Goal: Task Accomplishment & Management: Complete application form

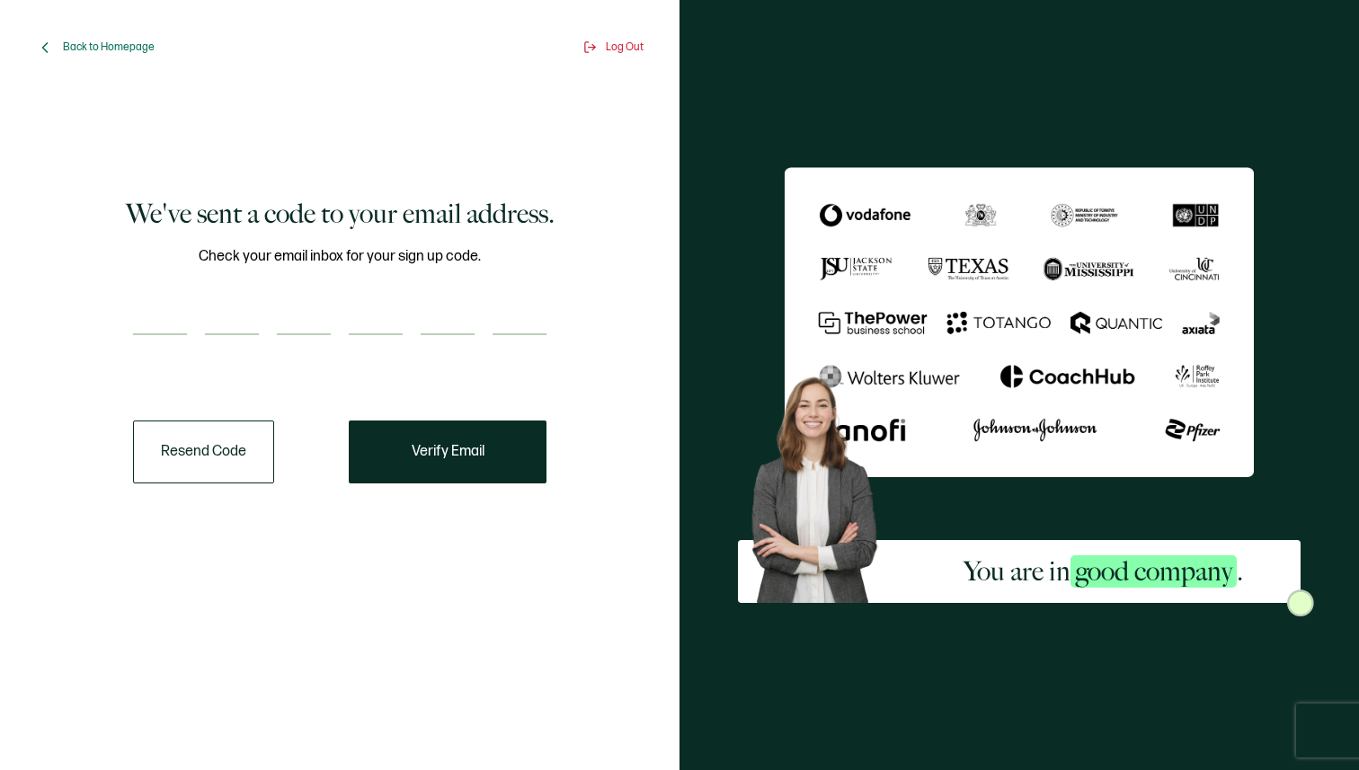
click at [158, 328] on input "number" at bounding box center [160, 317] width 54 height 36
paste input "5"
type input "5"
type input "3"
type input "2"
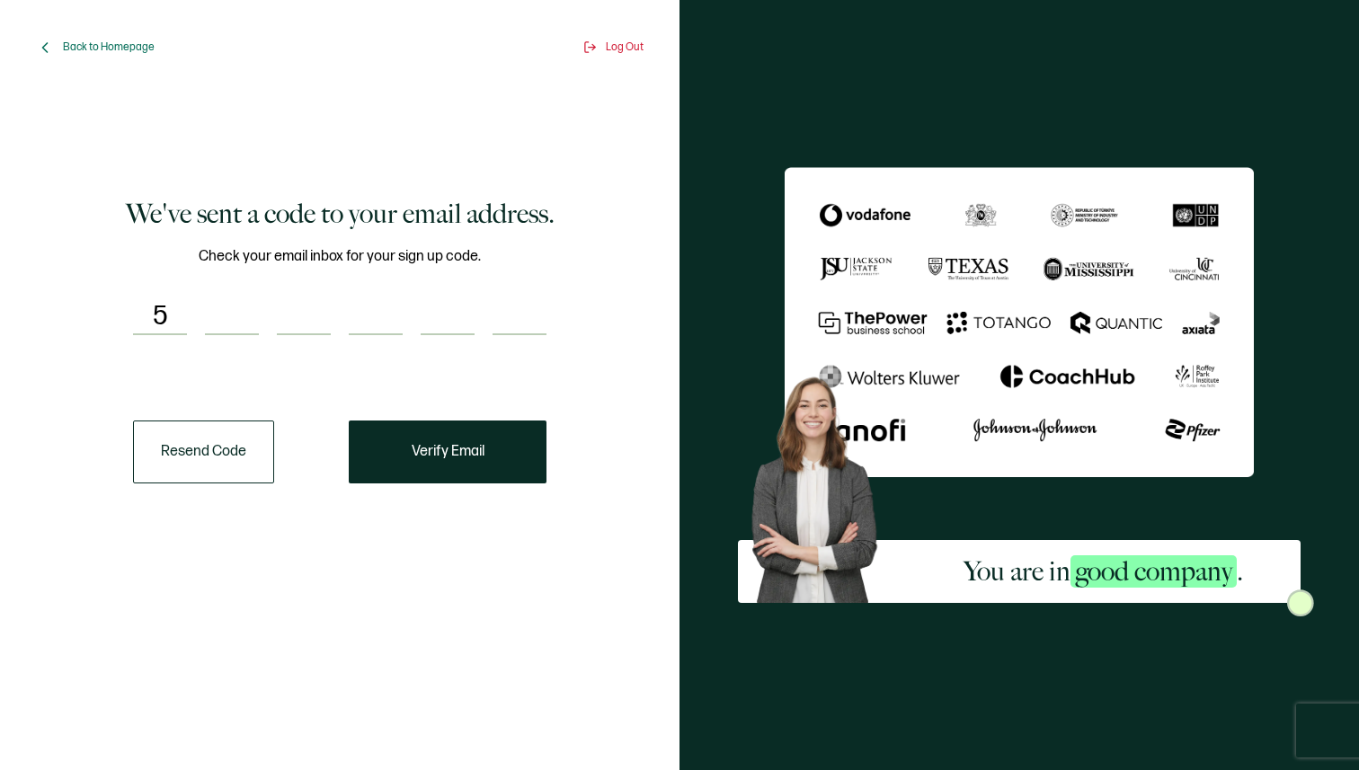
type input "7"
type input "6"
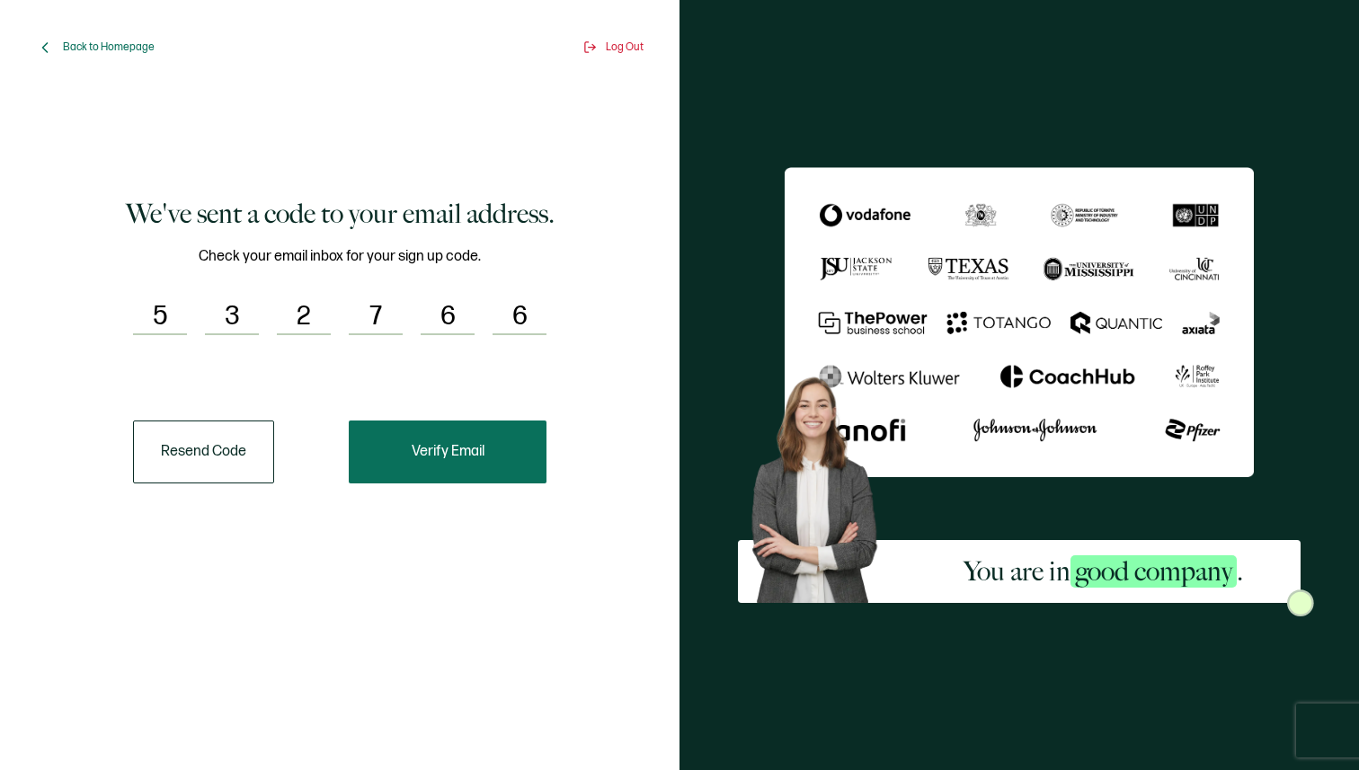
click at [447, 451] on span "Verify Email" at bounding box center [448, 452] width 73 height 14
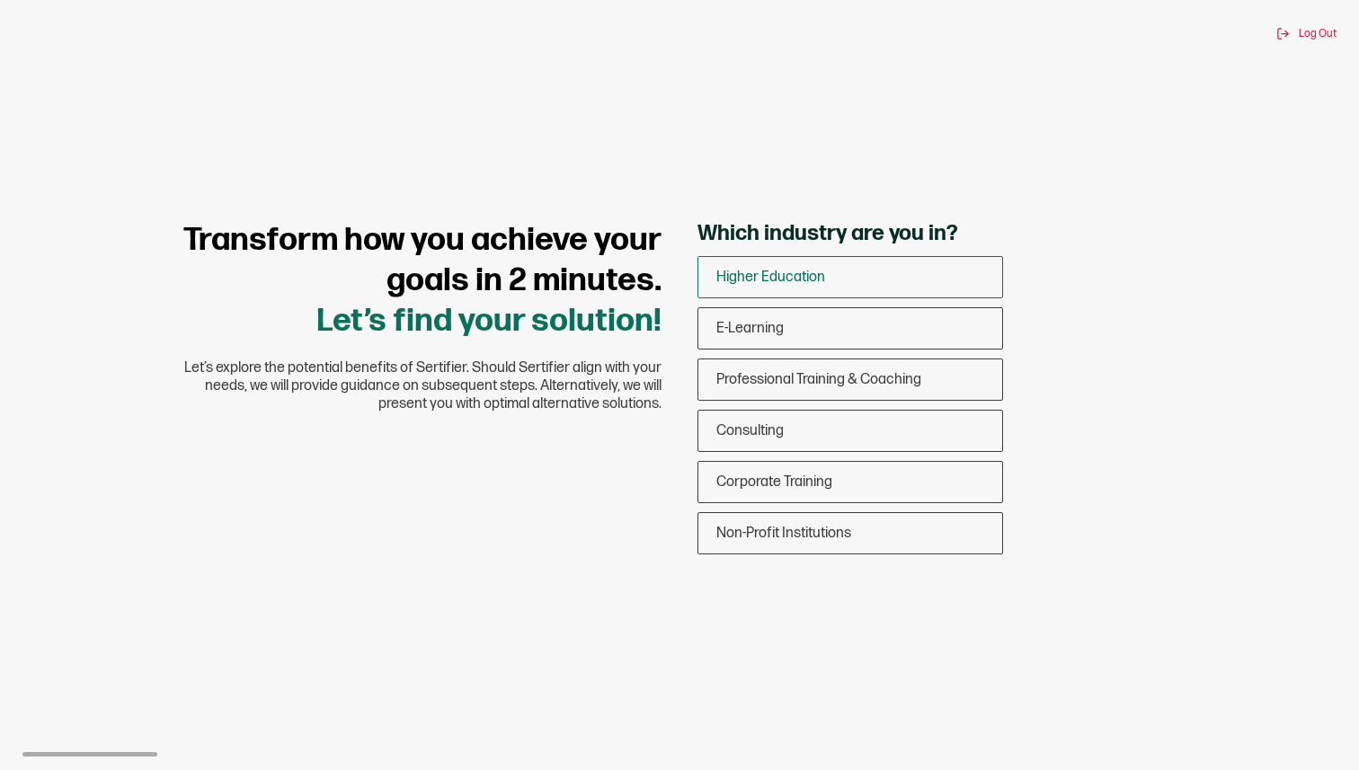
click at [785, 275] on span "Higher Education" at bounding box center [770, 277] width 109 height 17
click at [0, 0] on input "Higher Education" at bounding box center [0, 0] width 0 height 0
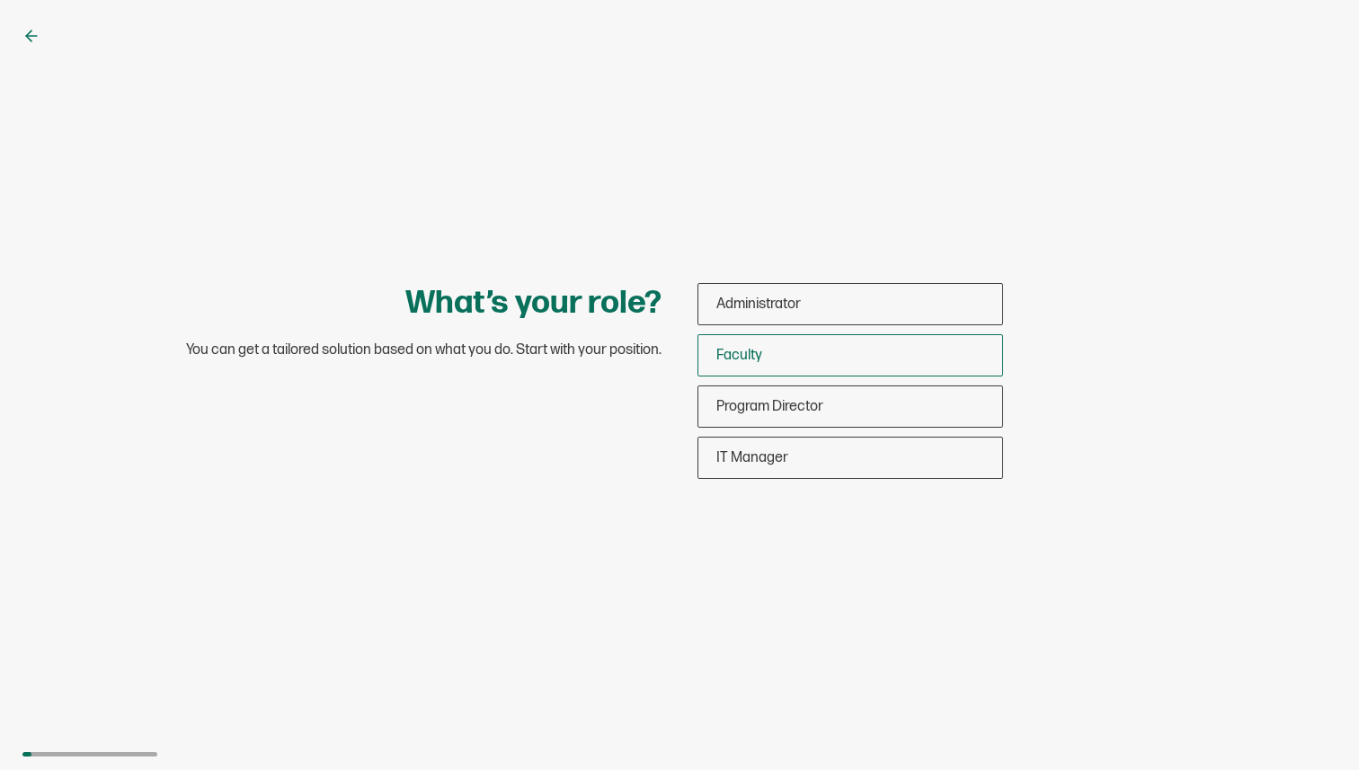
click at [781, 362] on div "Faculty" at bounding box center [850, 355] width 304 height 42
click at [0, 0] on input "Faculty" at bounding box center [0, 0] width 0 height 0
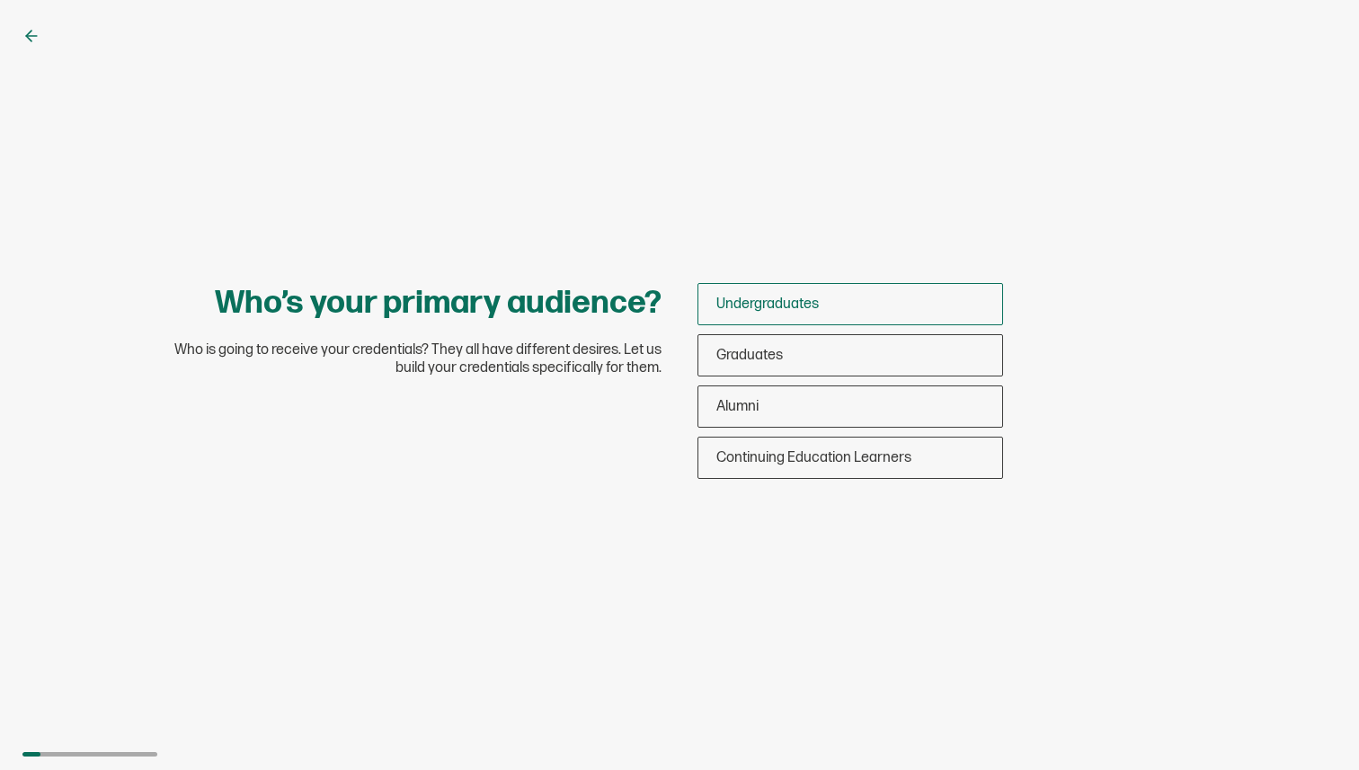
click at [776, 302] on span "Undergraduates" at bounding box center [767, 304] width 102 height 17
click at [0, 0] on input "Undergraduates" at bounding box center [0, 0] width 0 height 0
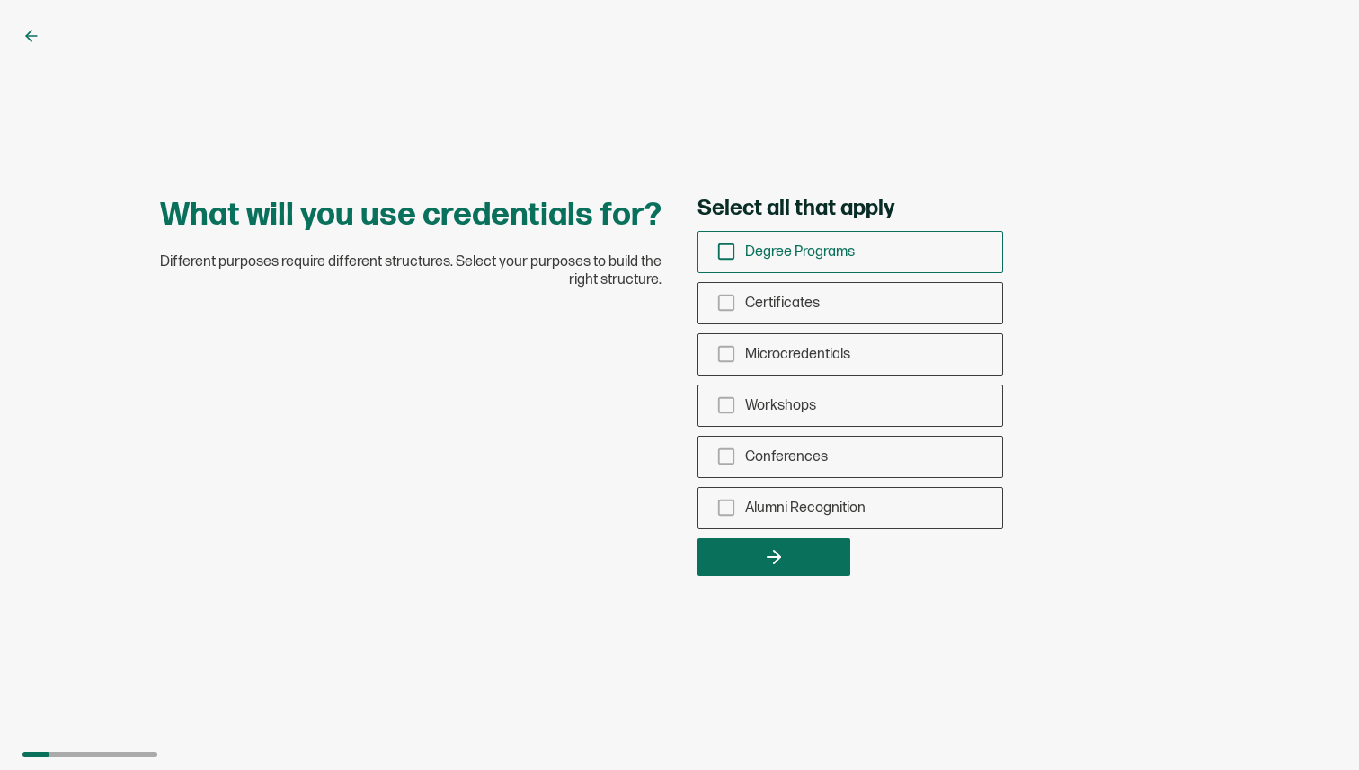
click at [725, 253] on icon "checkbox-group" at bounding box center [726, 252] width 20 height 20
click at [0, 0] on input "Degree Programs" at bounding box center [0, 0] width 0 height 0
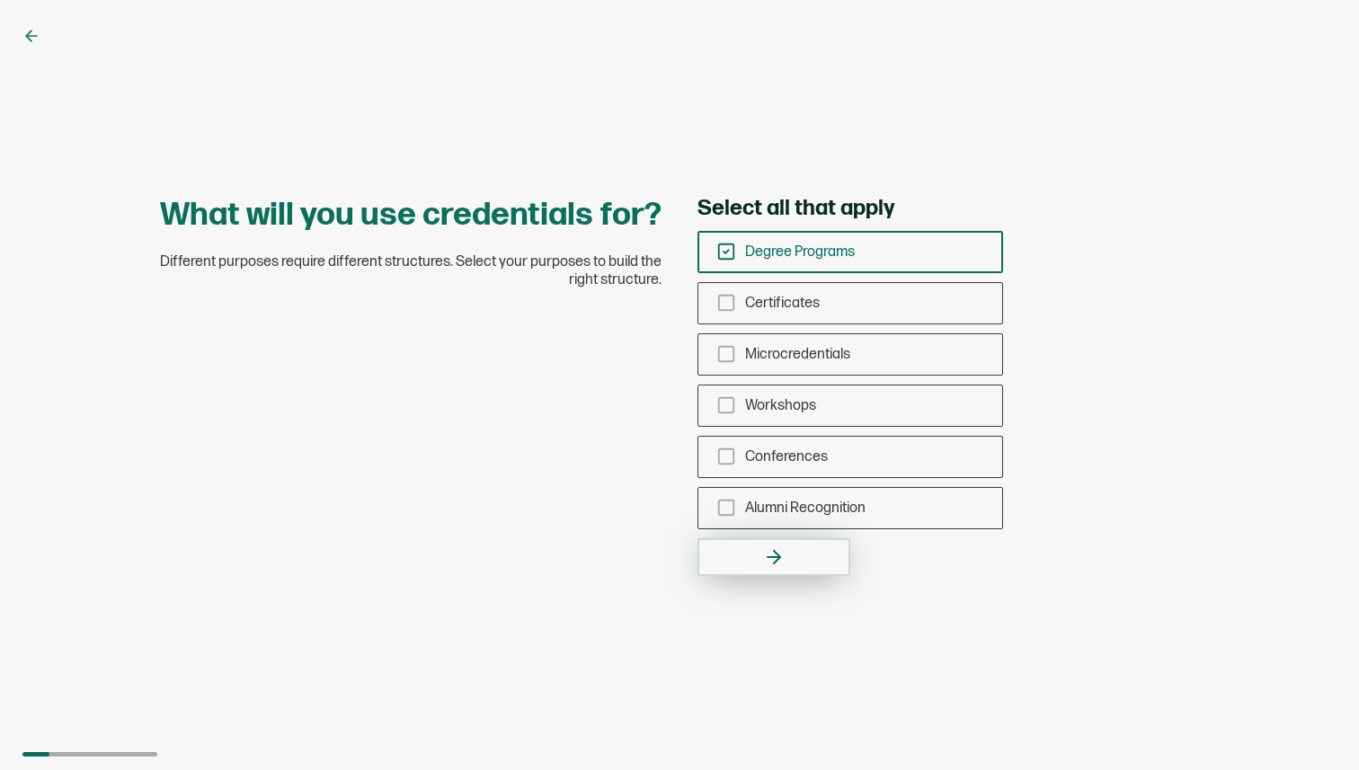
click at [753, 555] on button "button" at bounding box center [773, 557] width 153 height 38
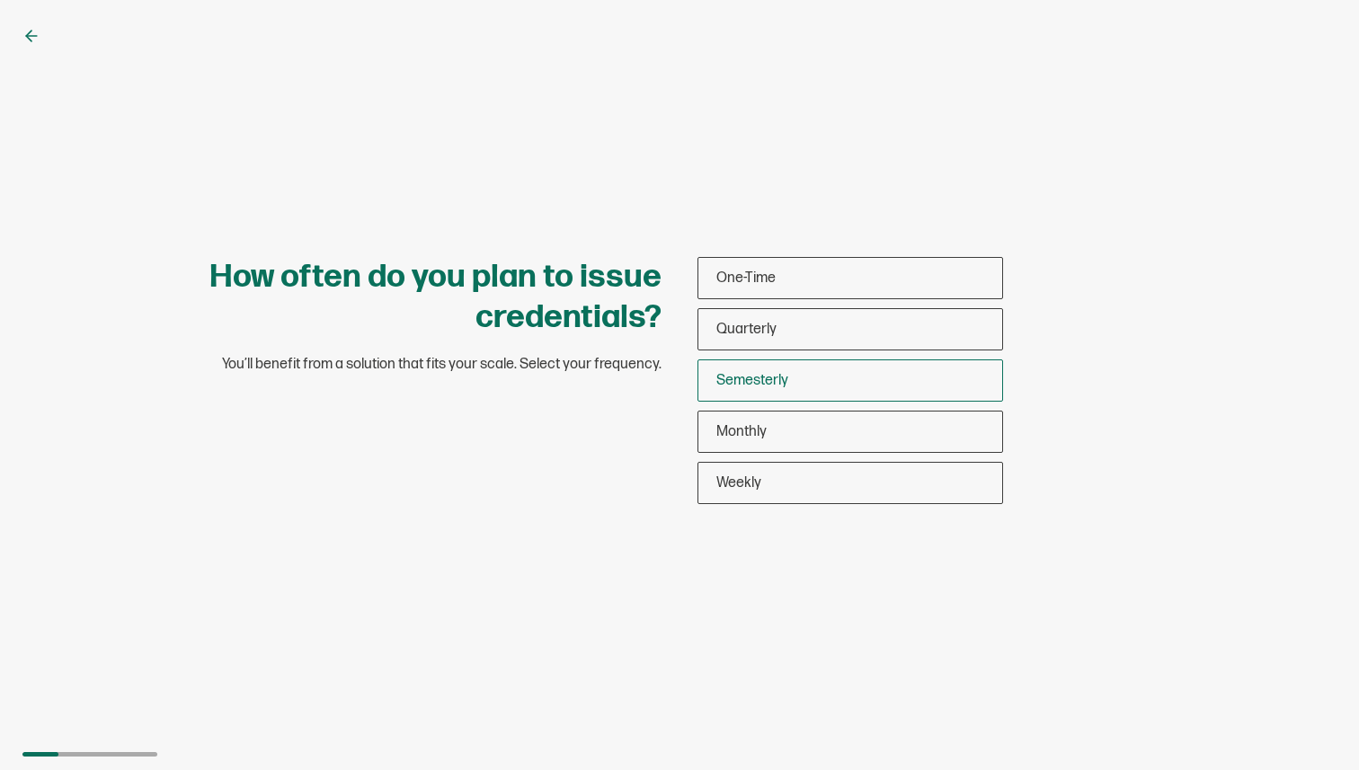
click at [756, 381] on span "Semesterly" at bounding box center [752, 380] width 72 height 17
click at [0, 0] on input "Semesterly" at bounding box center [0, 0] width 0 height 0
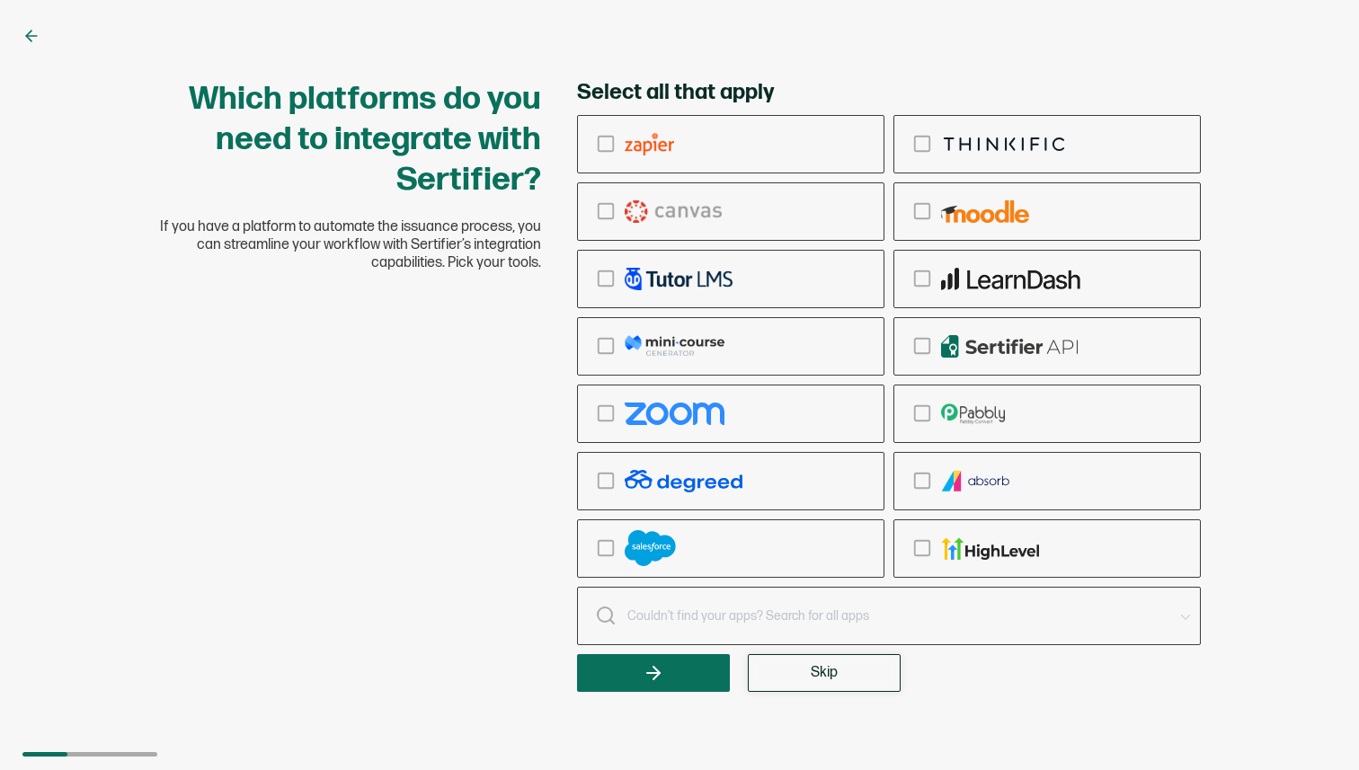
click at [825, 684] on button "Skip" at bounding box center [824, 673] width 153 height 38
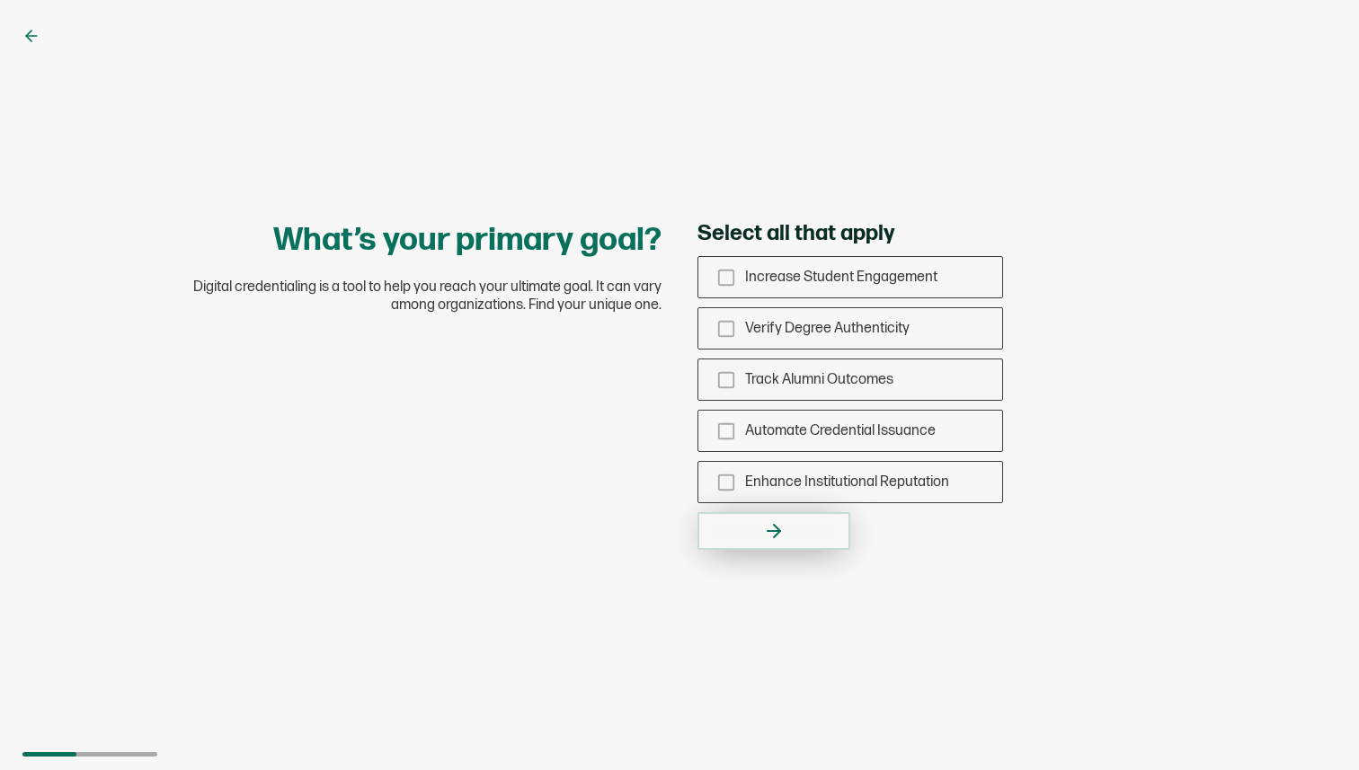
click at [815, 549] on button "button" at bounding box center [773, 531] width 153 height 38
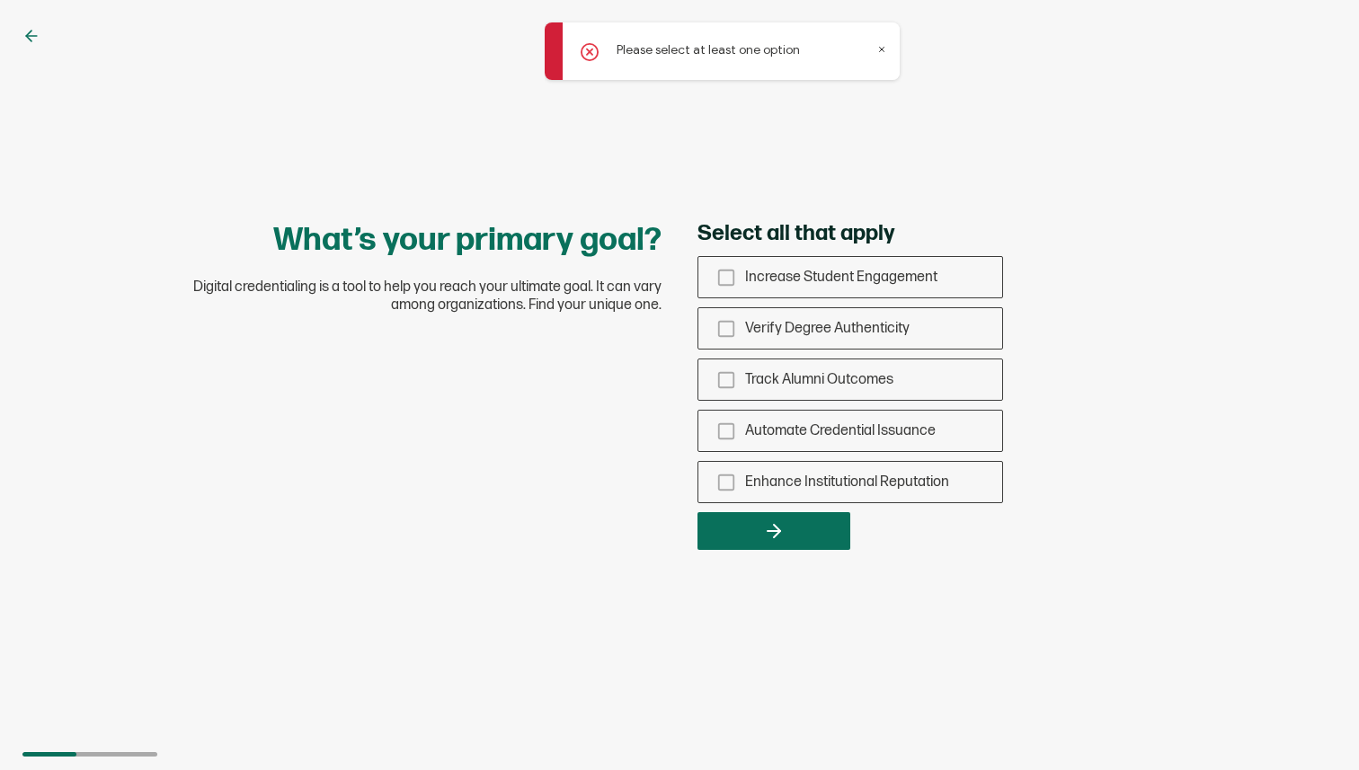
click at [879, 45] on icon at bounding box center [881, 49] width 9 height 9
click at [28, 36] on icon at bounding box center [31, 36] width 11 height 0
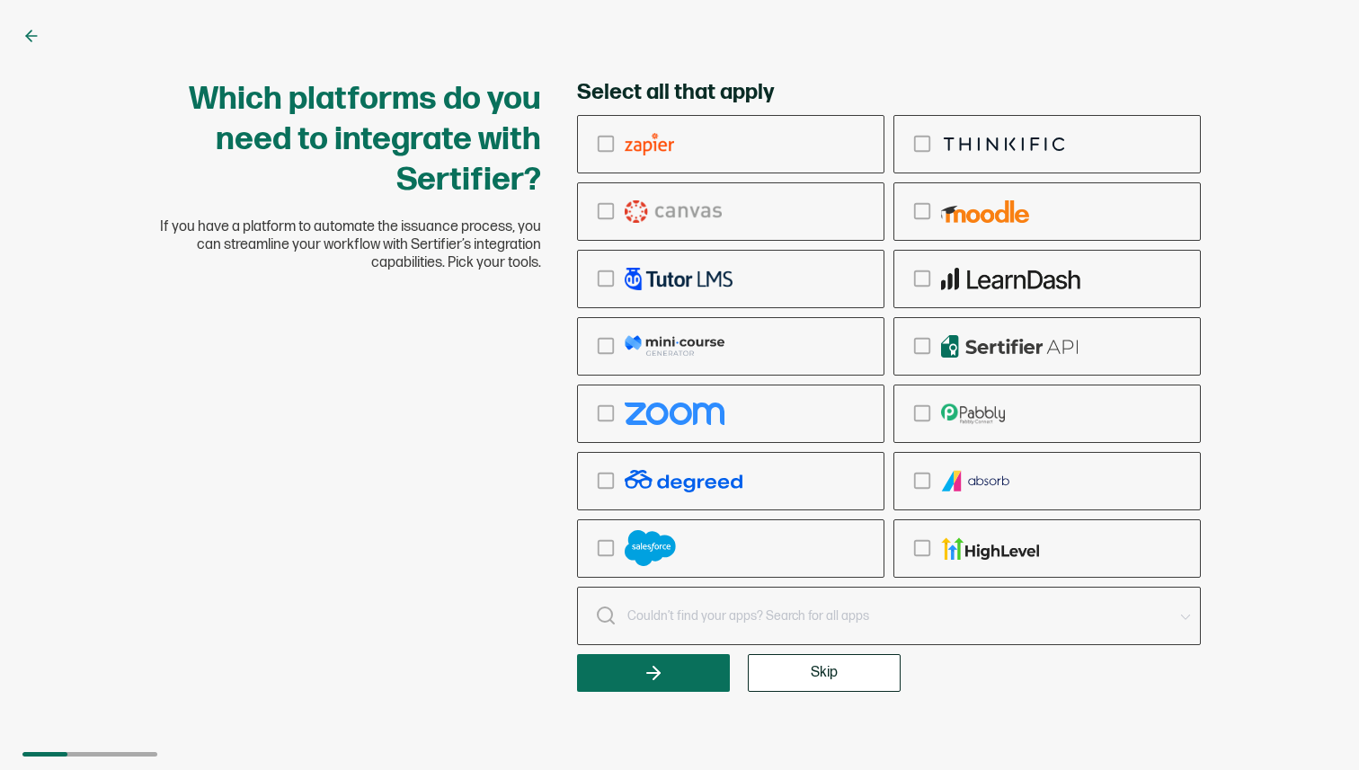
click at [28, 36] on icon at bounding box center [31, 36] width 11 height 0
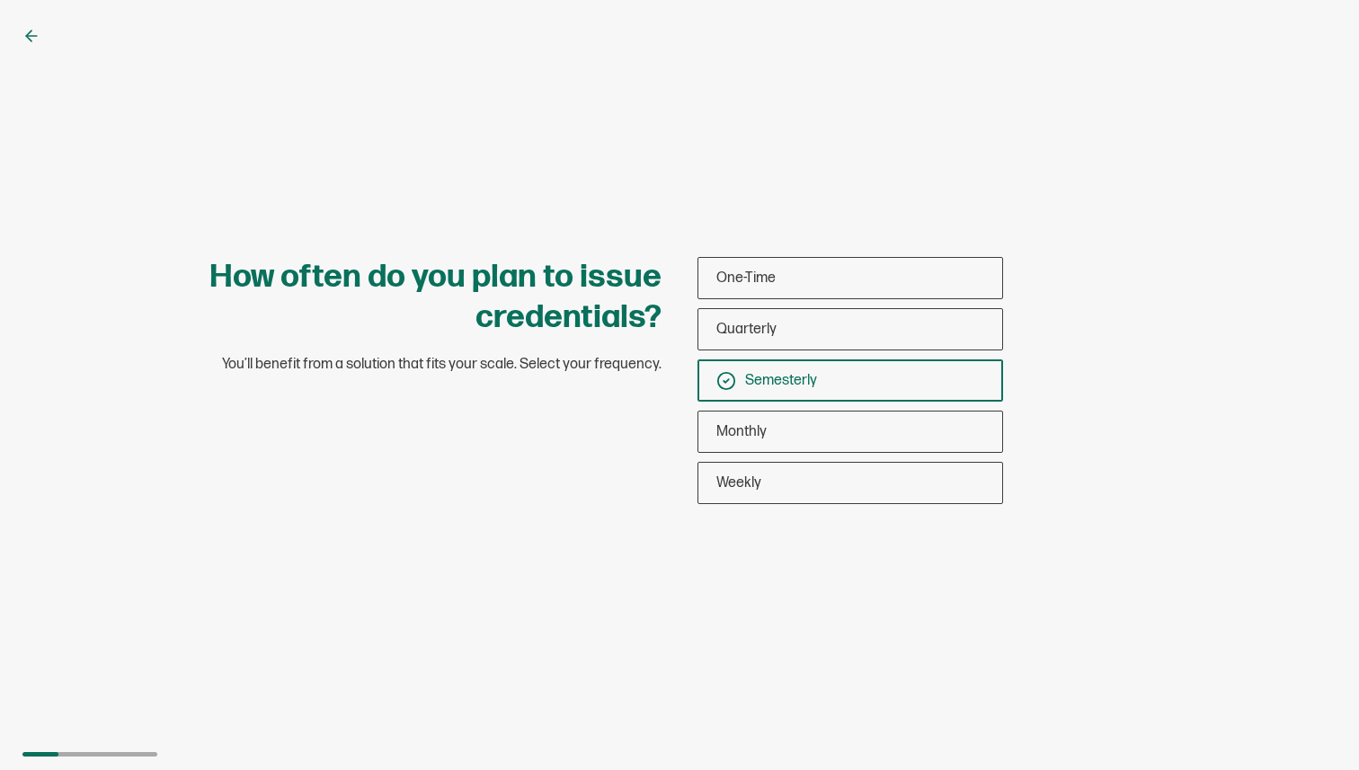
click at [28, 36] on icon at bounding box center [31, 36] width 11 height 0
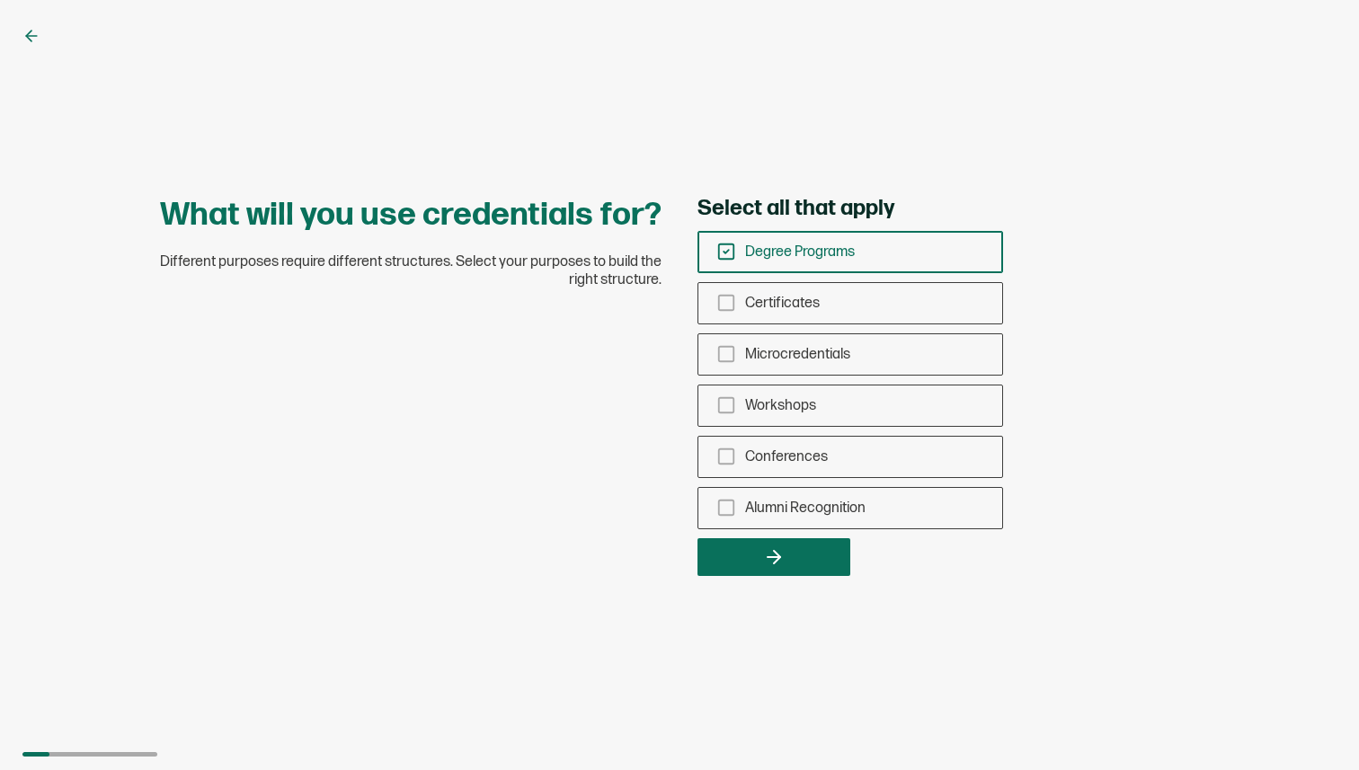
click at [28, 36] on icon at bounding box center [31, 36] width 11 height 0
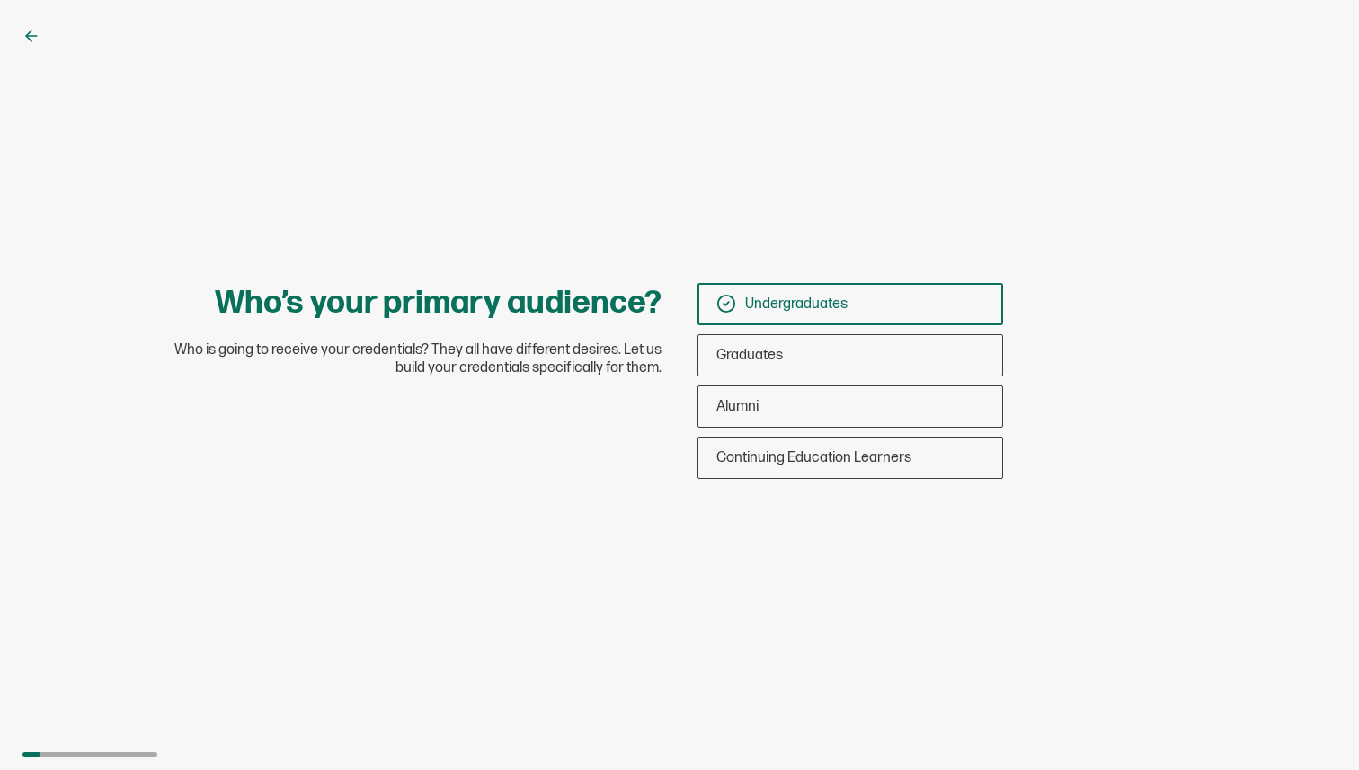
click at [28, 36] on icon at bounding box center [31, 36] width 11 height 0
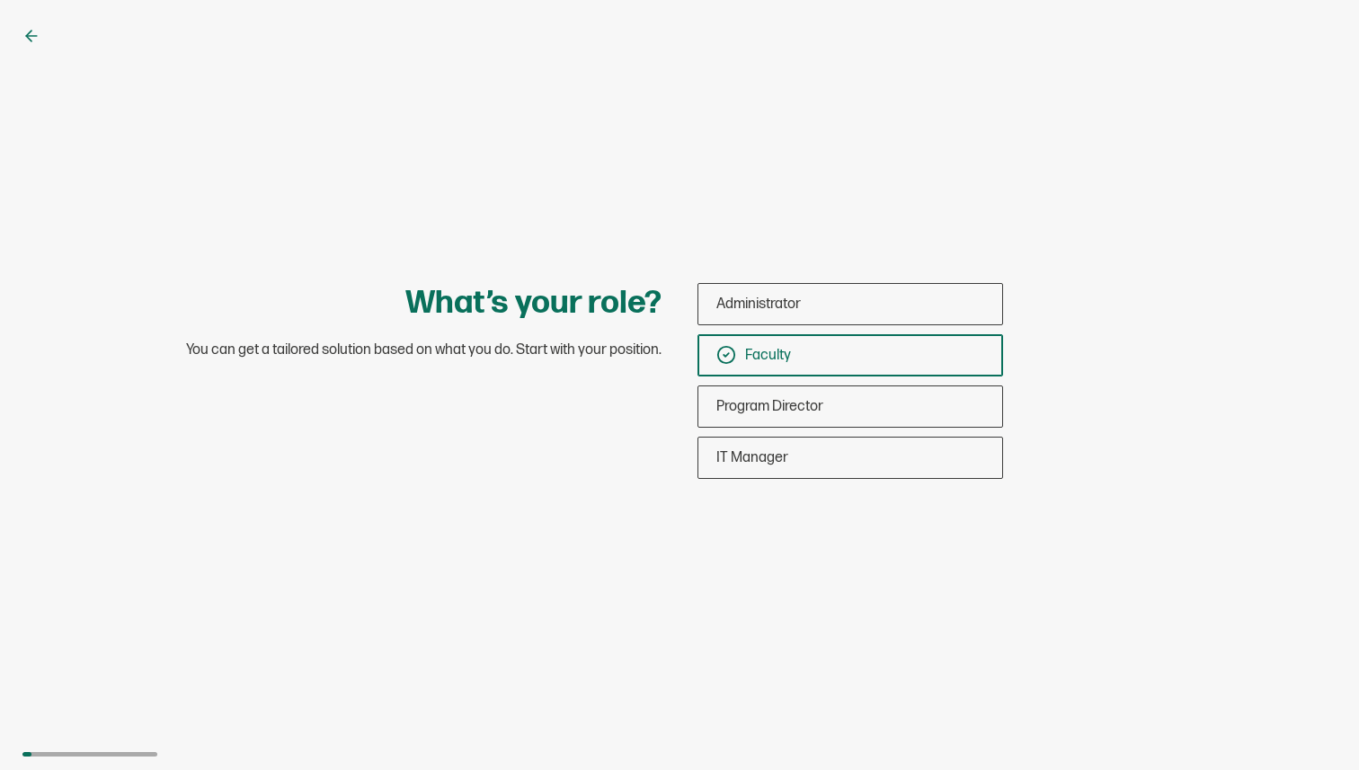
click at [28, 36] on icon at bounding box center [31, 36] width 11 height 0
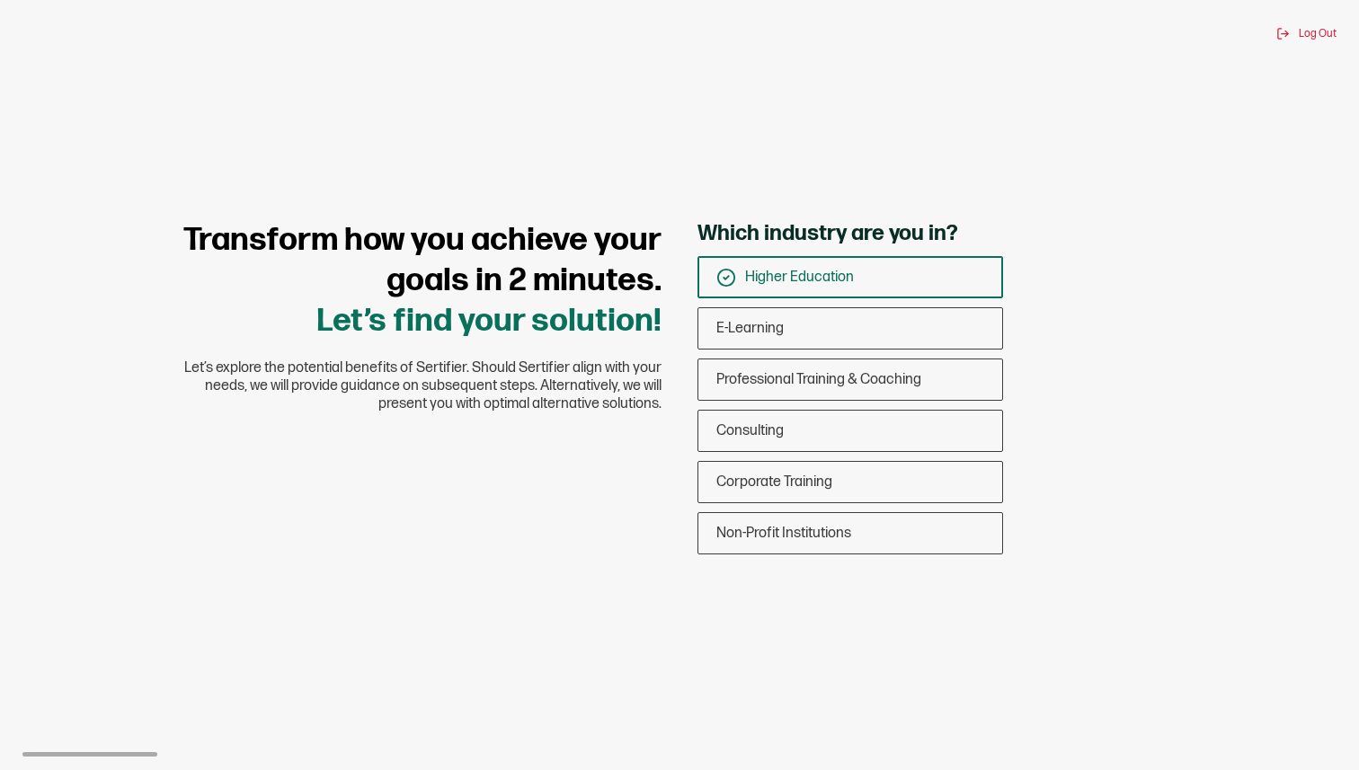
click at [28, 36] on div "Log Out" at bounding box center [679, 33] width 1314 height 13
